Goal: Find specific page/section: Find specific page/section

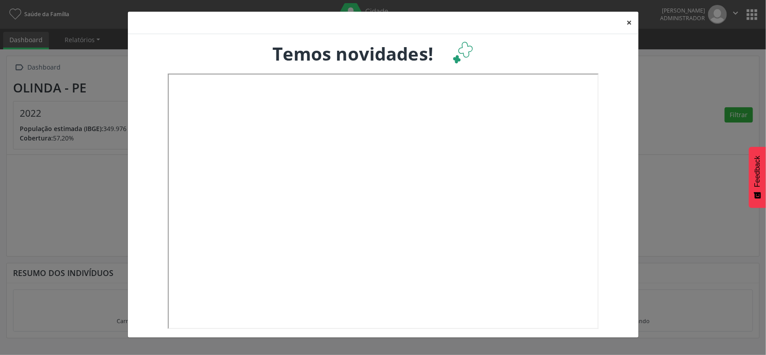
click at [629, 23] on button "×" at bounding box center [630, 23] width 18 height 22
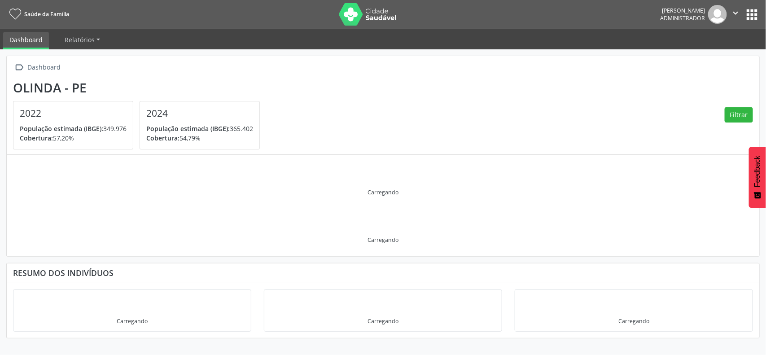
click at [754, 18] on button "apps" at bounding box center [752, 15] width 16 height 16
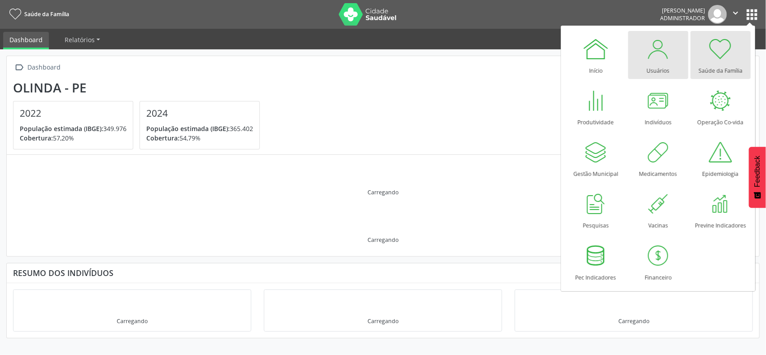
click at [661, 55] on div at bounding box center [658, 48] width 27 height 27
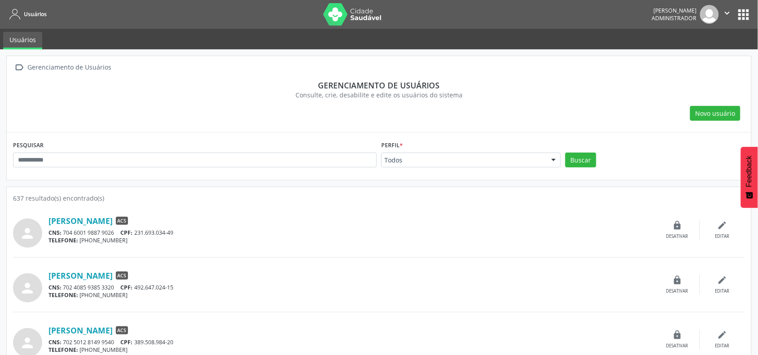
click at [741, 13] on button "apps" at bounding box center [744, 15] width 16 height 16
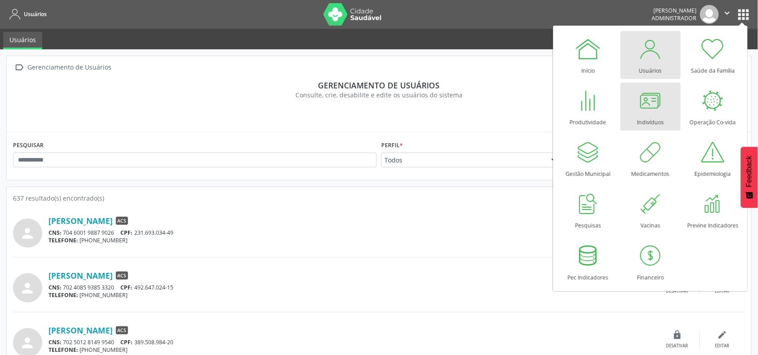
drag, startPoint x: 645, startPoint y: 115, endPoint x: 619, endPoint y: 115, distance: 26.0
click at [645, 115] on div "Indivíduos" at bounding box center [650, 120] width 27 height 12
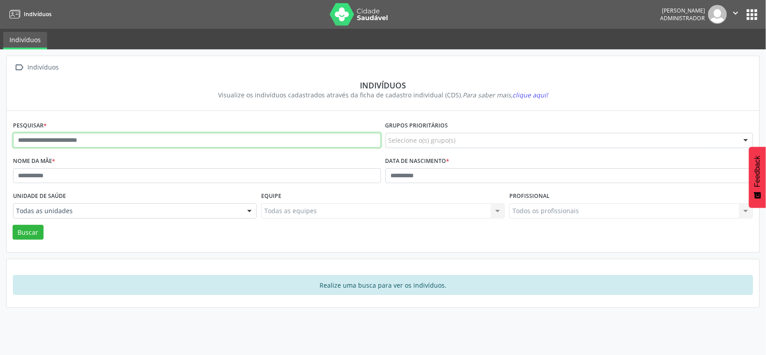
click at [75, 141] on input "text" at bounding box center [197, 140] width 368 height 15
paste input "**********"
type input "**********"
click at [13, 225] on button "Buscar" at bounding box center [28, 232] width 31 height 15
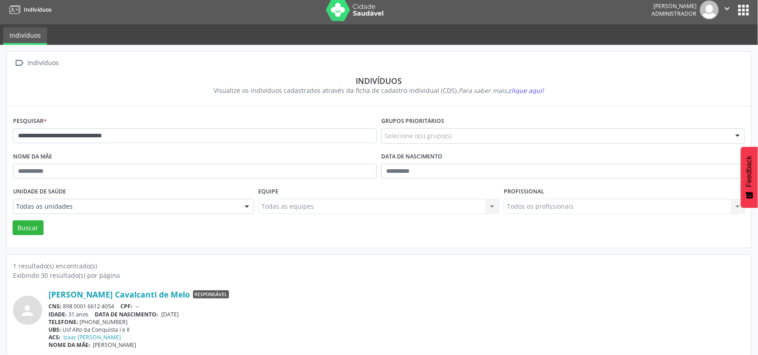
scroll to position [12, 0]
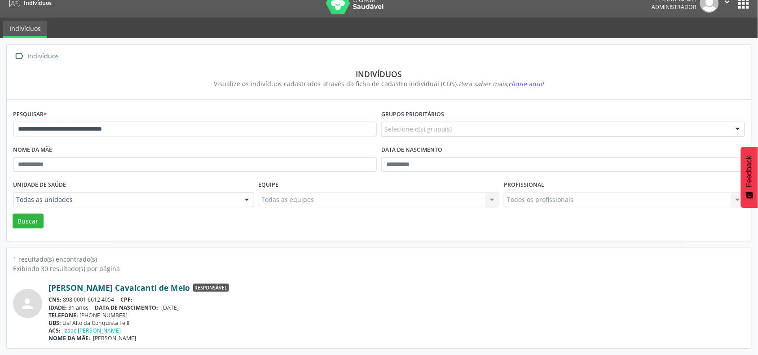
click at [108, 286] on link "[PERSON_NAME] Cavalcanti de Melo" at bounding box center [118, 288] width 141 height 10
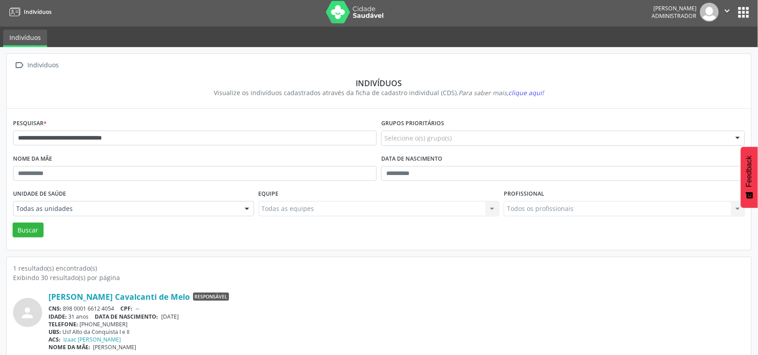
scroll to position [0, 0]
